Goal: Find specific page/section: Find specific page/section

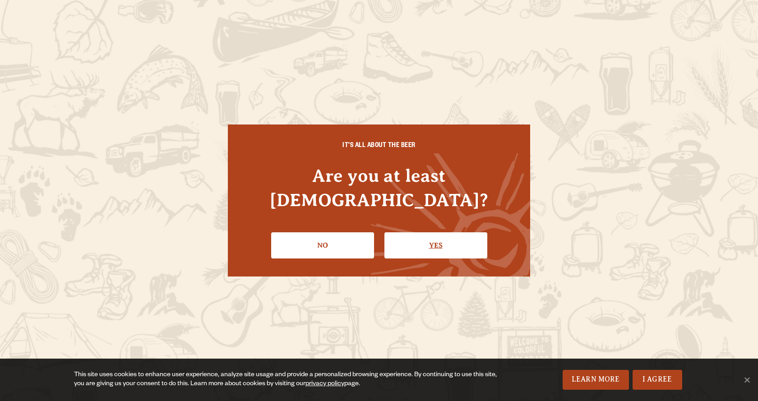
click at [425, 232] on link "Yes" at bounding box center [435, 245] width 103 height 26
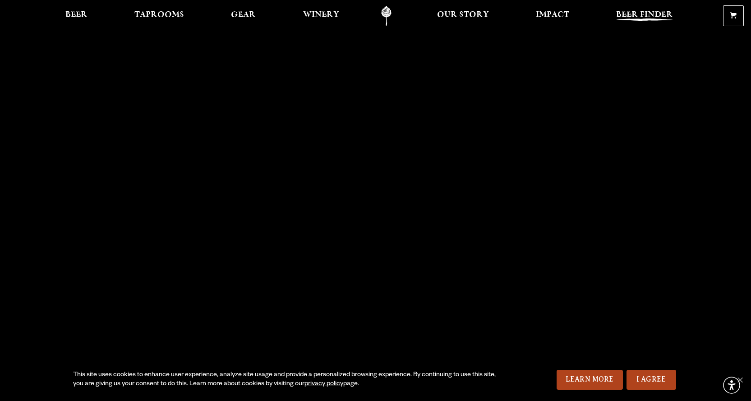
click at [640, 14] on span "Beer Finder" at bounding box center [644, 14] width 57 height 7
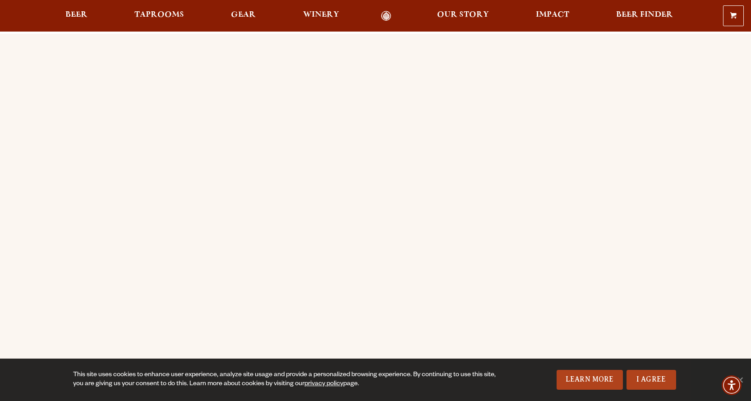
scroll to position [45, 0]
click at [650, 380] on link "I Agree" at bounding box center [651, 380] width 50 height 20
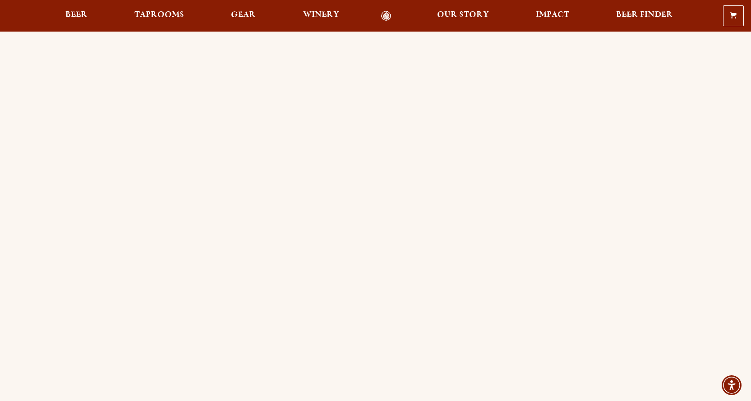
scroll to position [0, 0]
